Goal: Navigation & Orientation: Find specific page/section

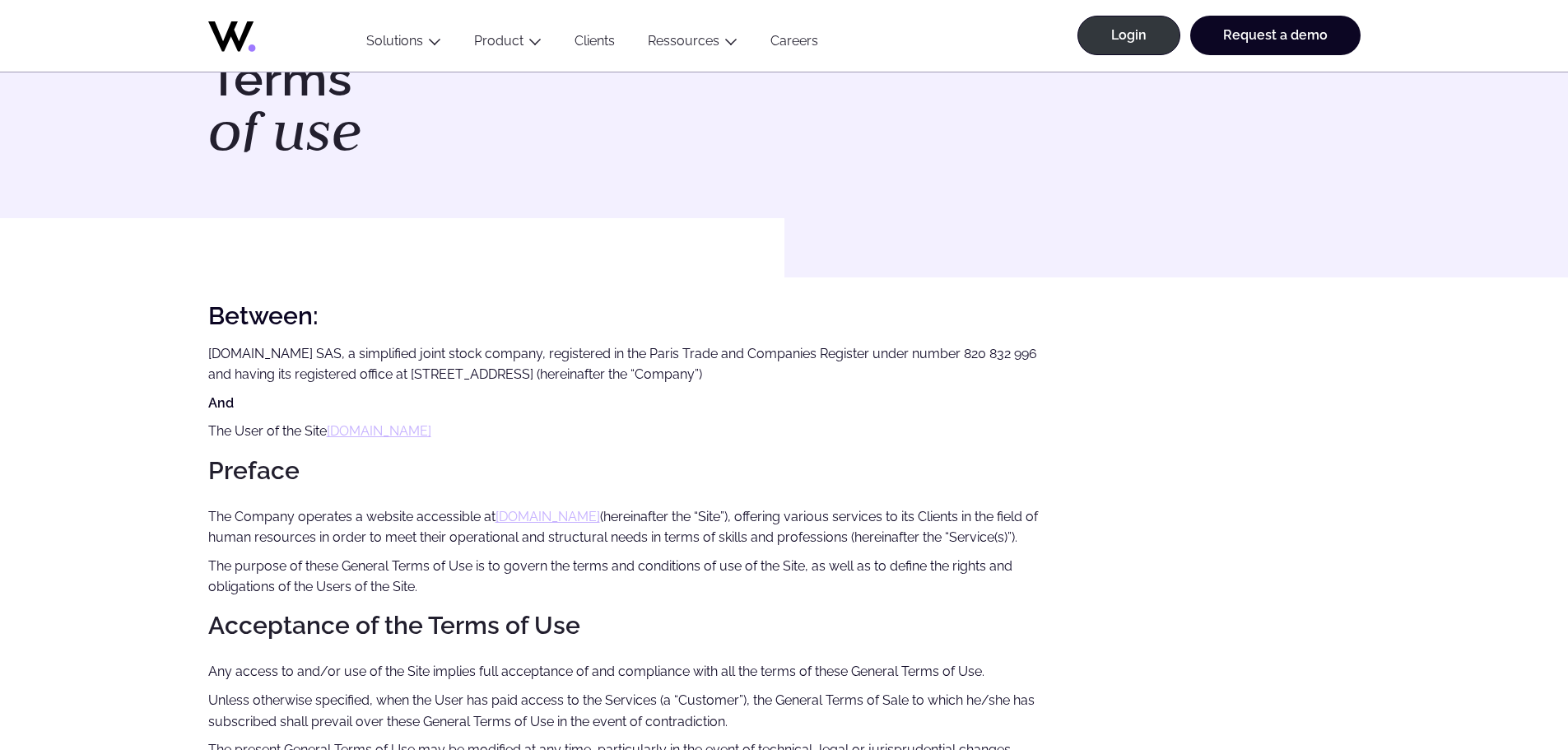
scroll to position [100, 0]
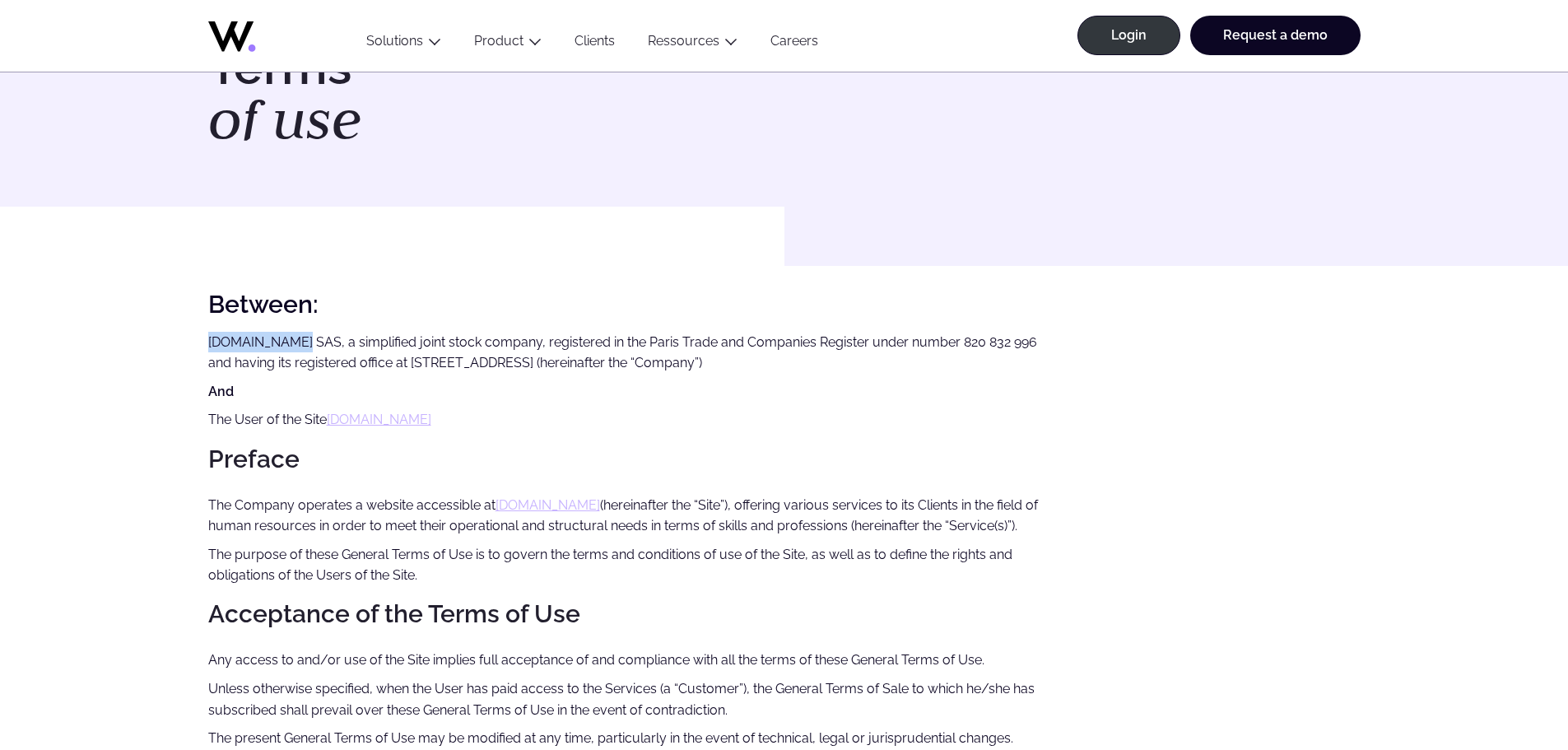
drag, startPoint x: 206, startPoint y: 341, endPoint x: 287, endPoint y: 344, distance: 81.1
copy p "[DOMAIN_NAME] SAS"
click at [250, 32] on icon at bounding box center [273, 32] width 132 height 39
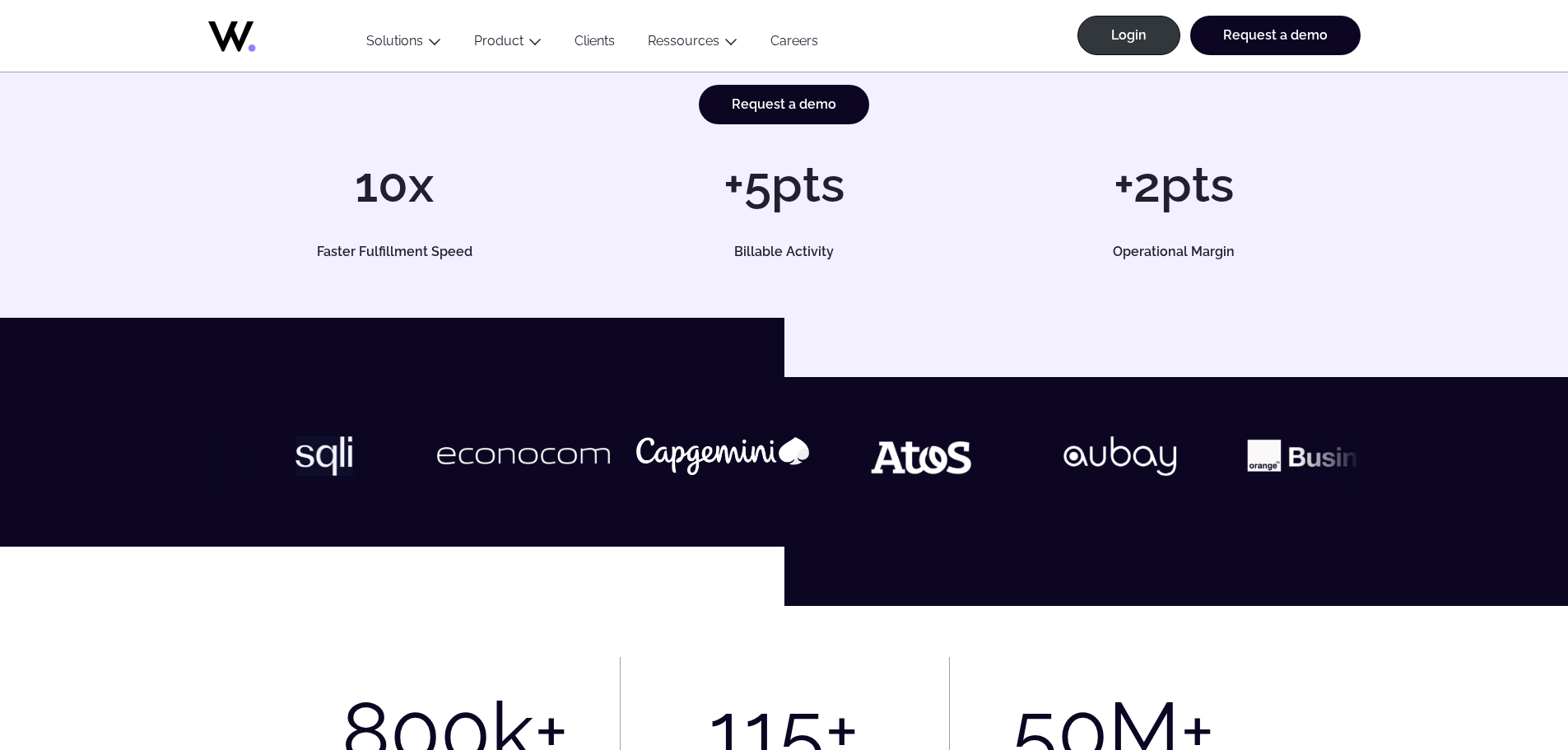
scroll to position [272, 0]
